Goal: Task Accomplishment & Management: Use online tool/utility

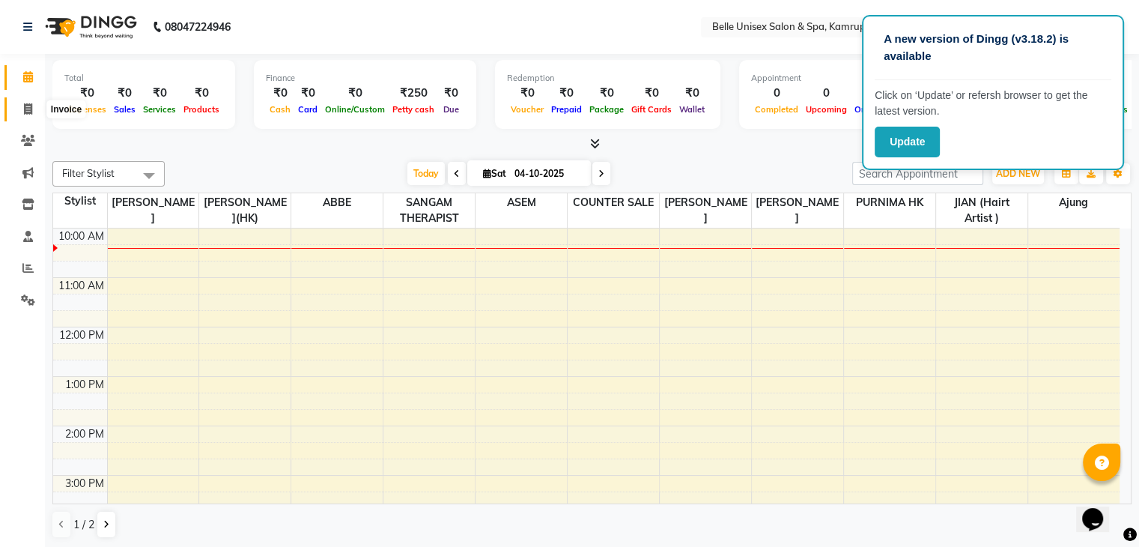
click at [19, 106] on span at bounding box center [28, 109] width 26 height 17
select select "7291"
select select "service"
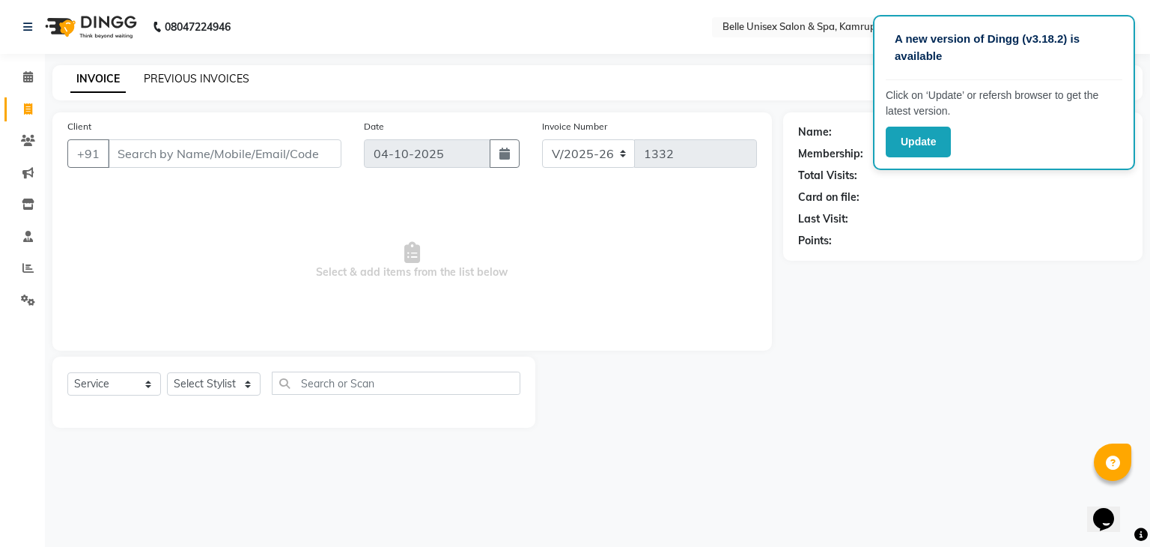
click at [180, 84] on link "PREVIOUS INVOICES" at bounding box center [197, 78] width 106 height 13
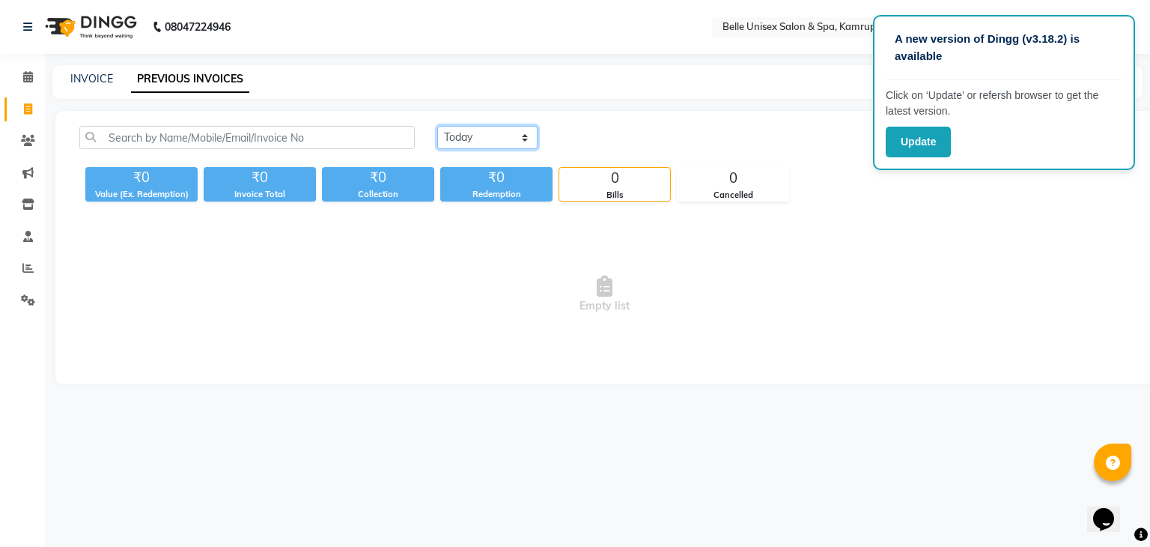
click at [486, 138] on select "Today Yesterday Custom Range" at bounding box center [487, 137] width 100 height 23
select select "yesterday"
click at [437, 126] on select "Today Yesterday Custom Range" at bounding box center [487, 137] width 100 height 23
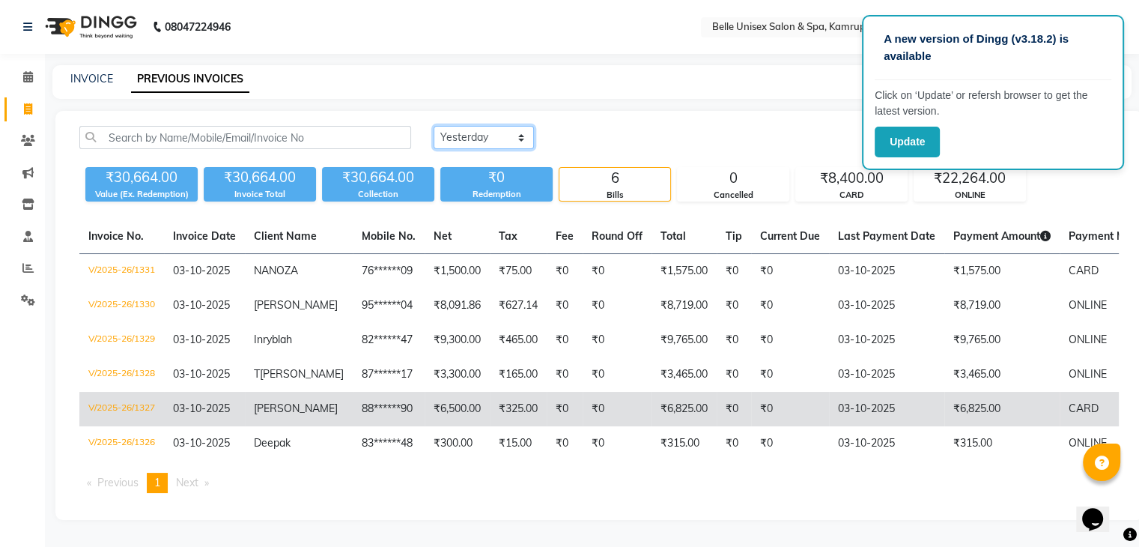
scroll to position [7, 0]
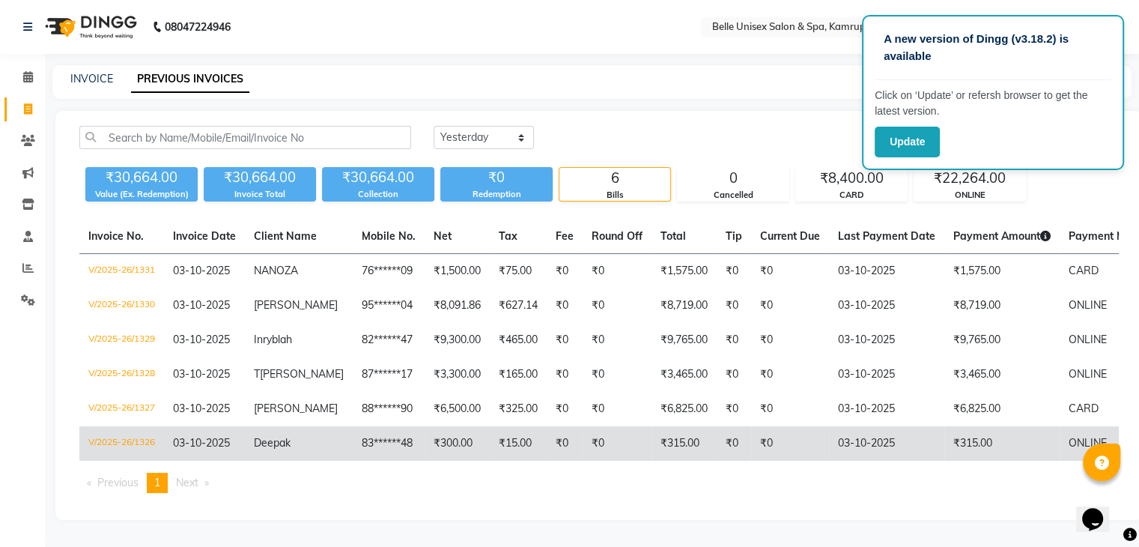
click at [633, 427] on td "₹0" at bounding box center [733, 443] width 34 height 34
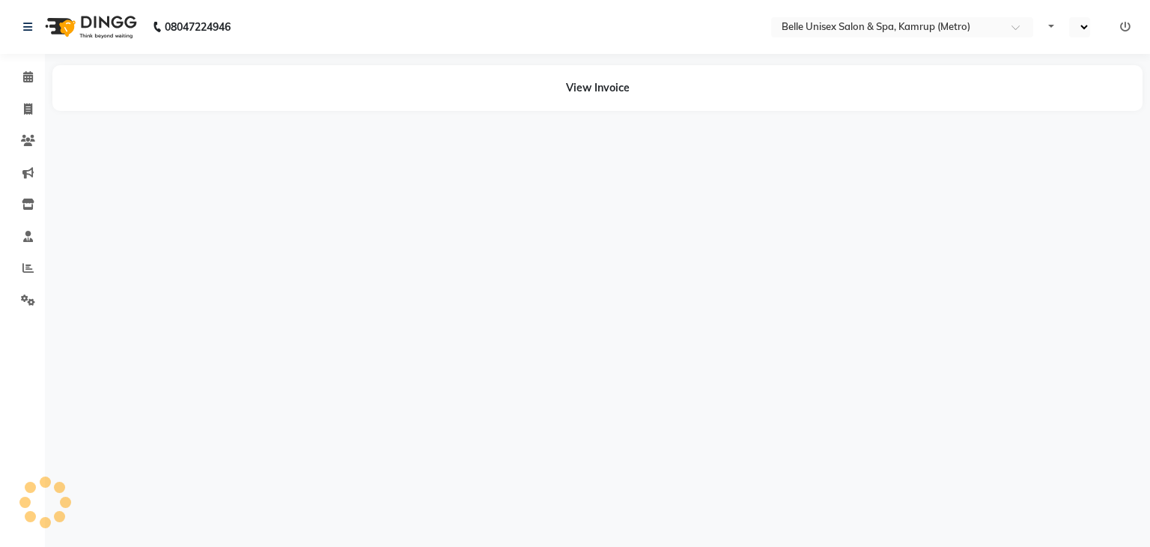
select select "en"
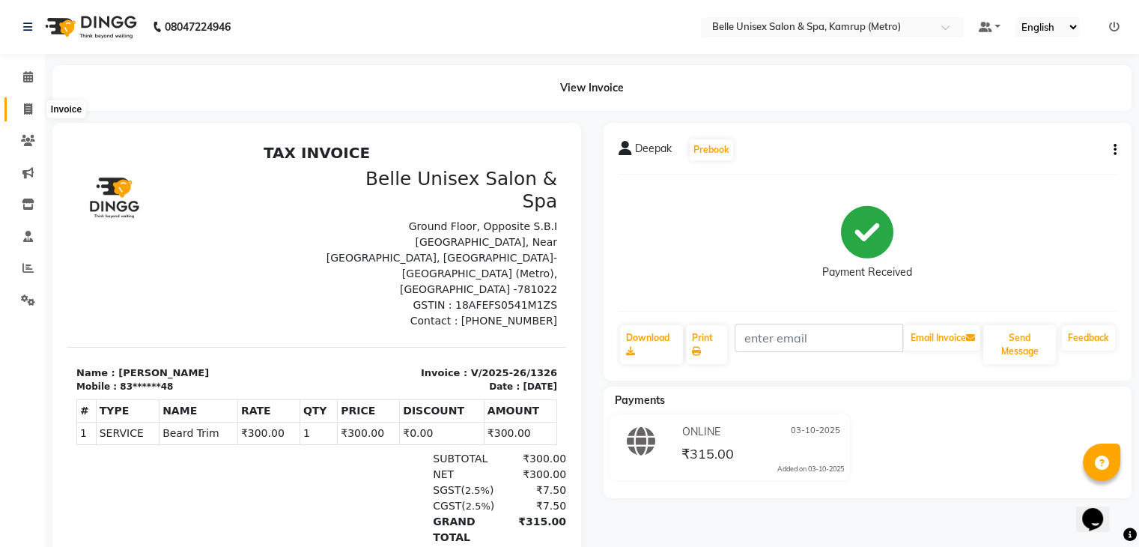
click at [34, 103] on span at bounding box center [28, 109] width 26 height 17
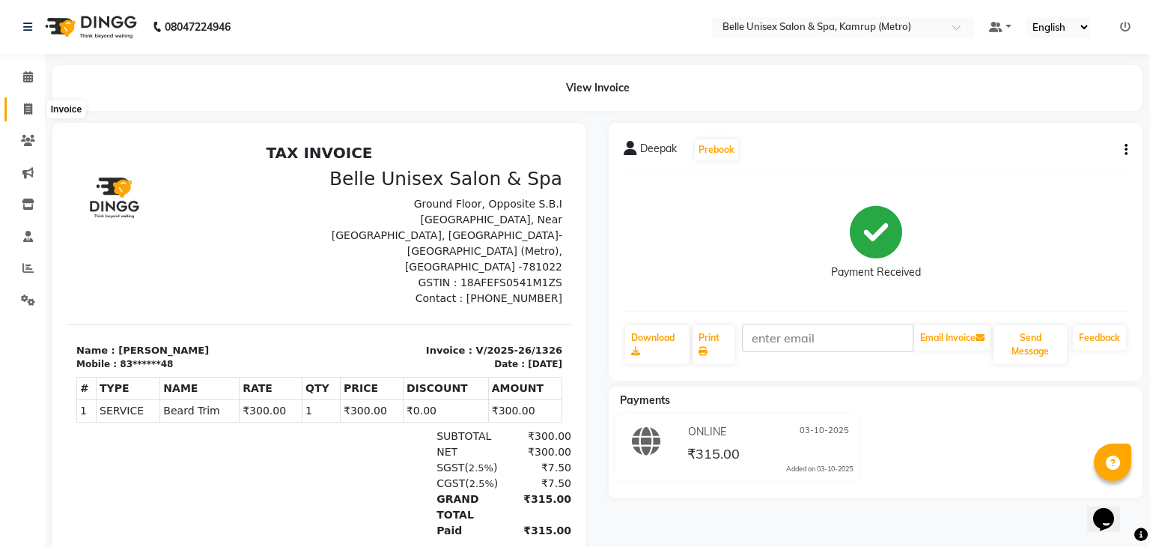
select select "service"
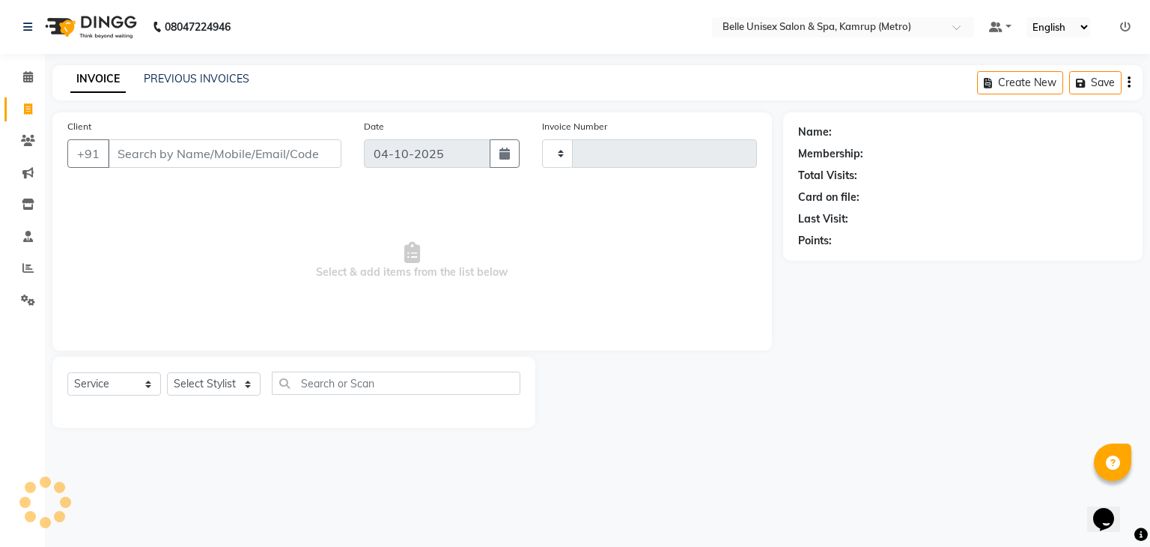
type input "1332"
select select "7291"
